Goal: Transaction & Acquisition: Purchase product/service

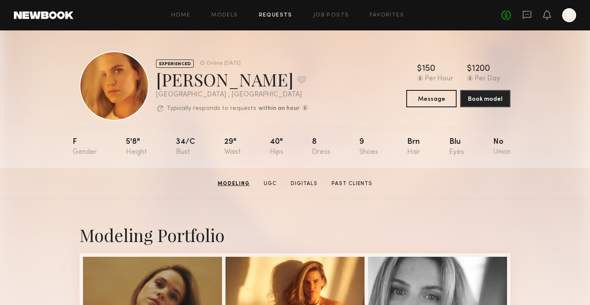
click at [280, 13] on link "Requests" at bounding box center [275, 16] width 33 height 6
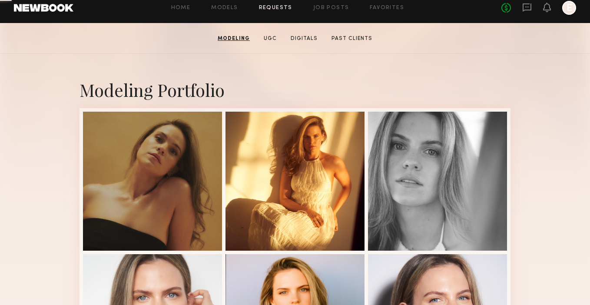
scroll to position [145, 0]
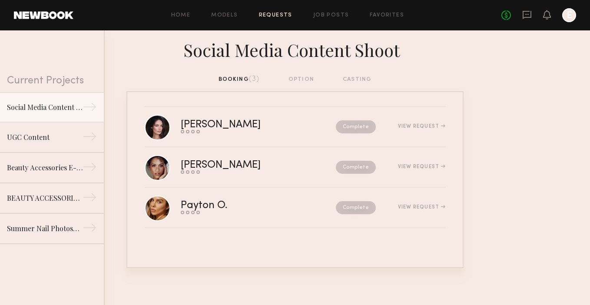
click at [299, 82] on div "booking (3) option casting" at bounding box center [295, 80] width 153 height 10
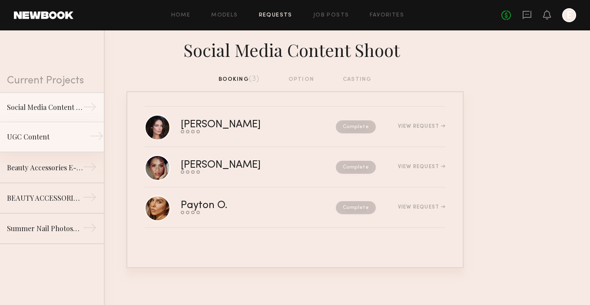
click at [55, 130] on link "UGC Content →" at bounding box center [52, 137] width 104 height 30
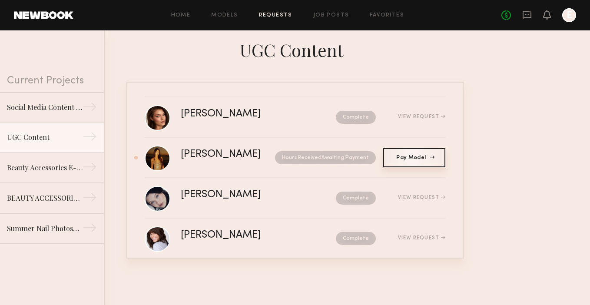
click at [422, 160] on link "Pay Model Pay" at bounding box center [414, 157] width 62 height 19
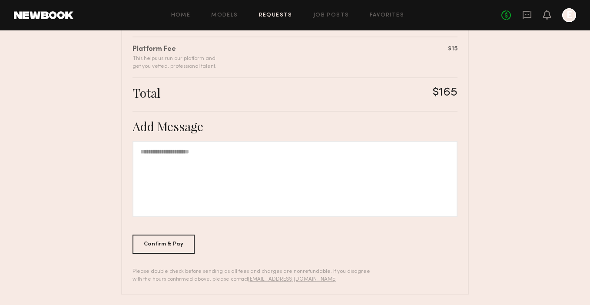
scroll to position [218, 0]
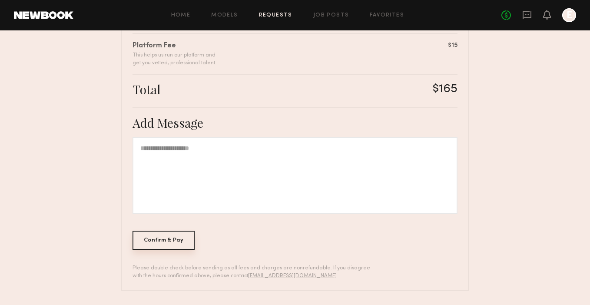
click at [163, 241] on div "Confirm & Pay" at bounding box center [164, 240] width 62 height 19
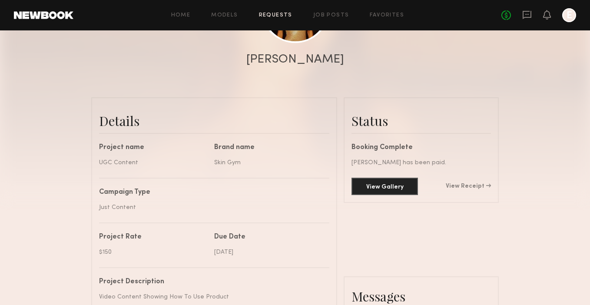
scroll to position [153, 0]
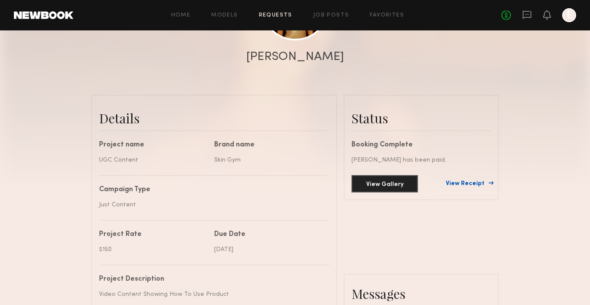
click at [459, 181] on link "View Receipt" at bounding box center [468, 184] width 45 height 6
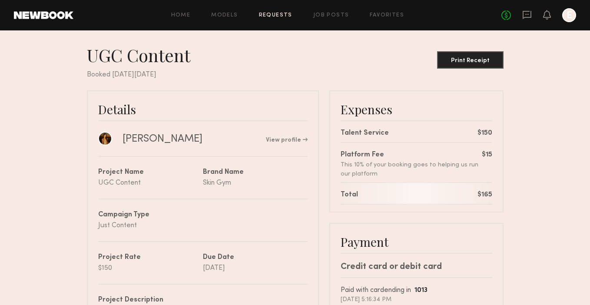
scroll to position [7, 0]
